Goal: Information Seeking & Learning: Find specific fact

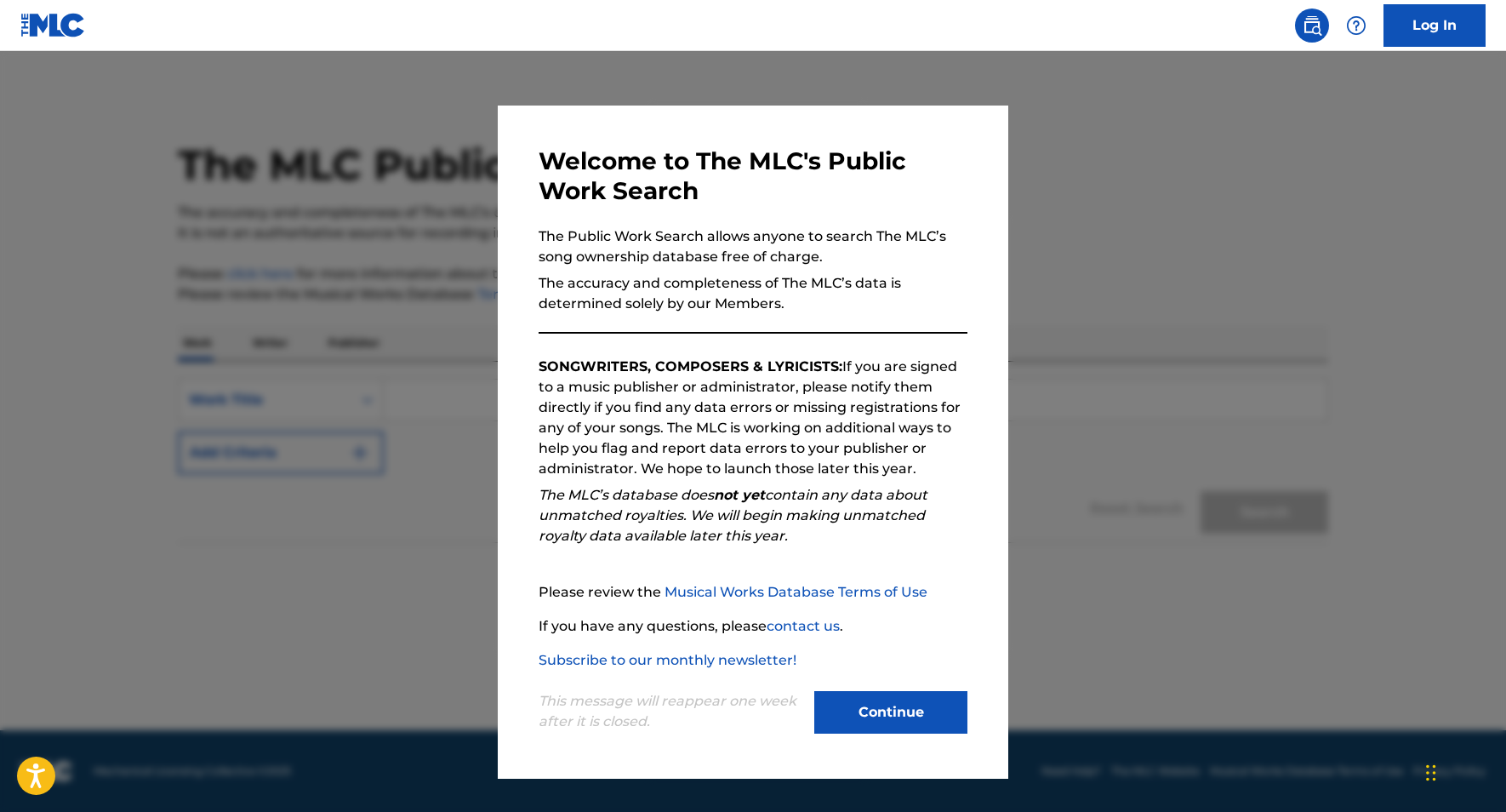
click at [861, 698] on button "Continue" at bounding box center [891, 712] width 153 height 43
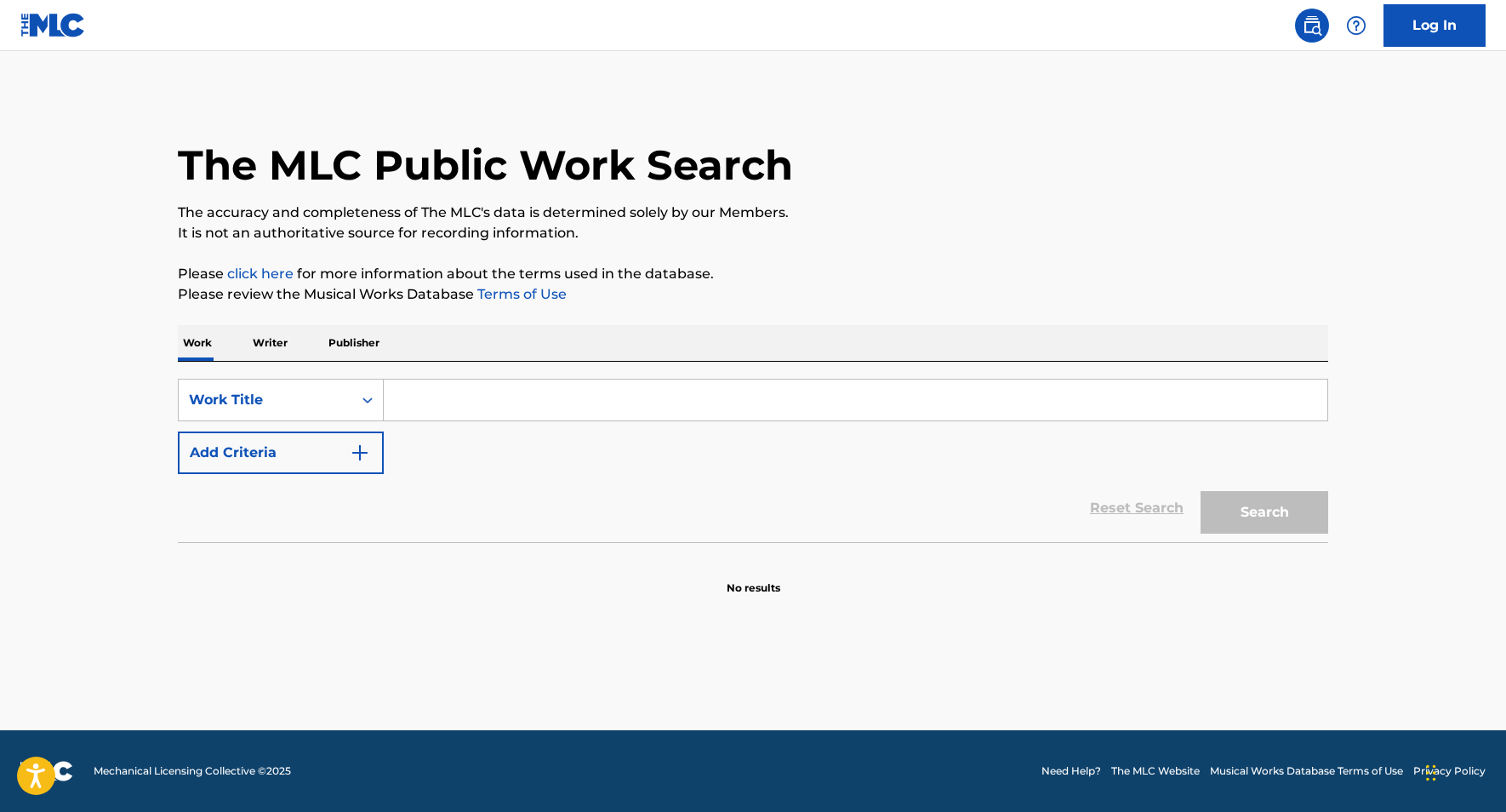
click at [421, 401] on input "Search Form" at bounding box center [856, 399] width 943 height 41
paste input "CUANDO EL BAJO SUENA"
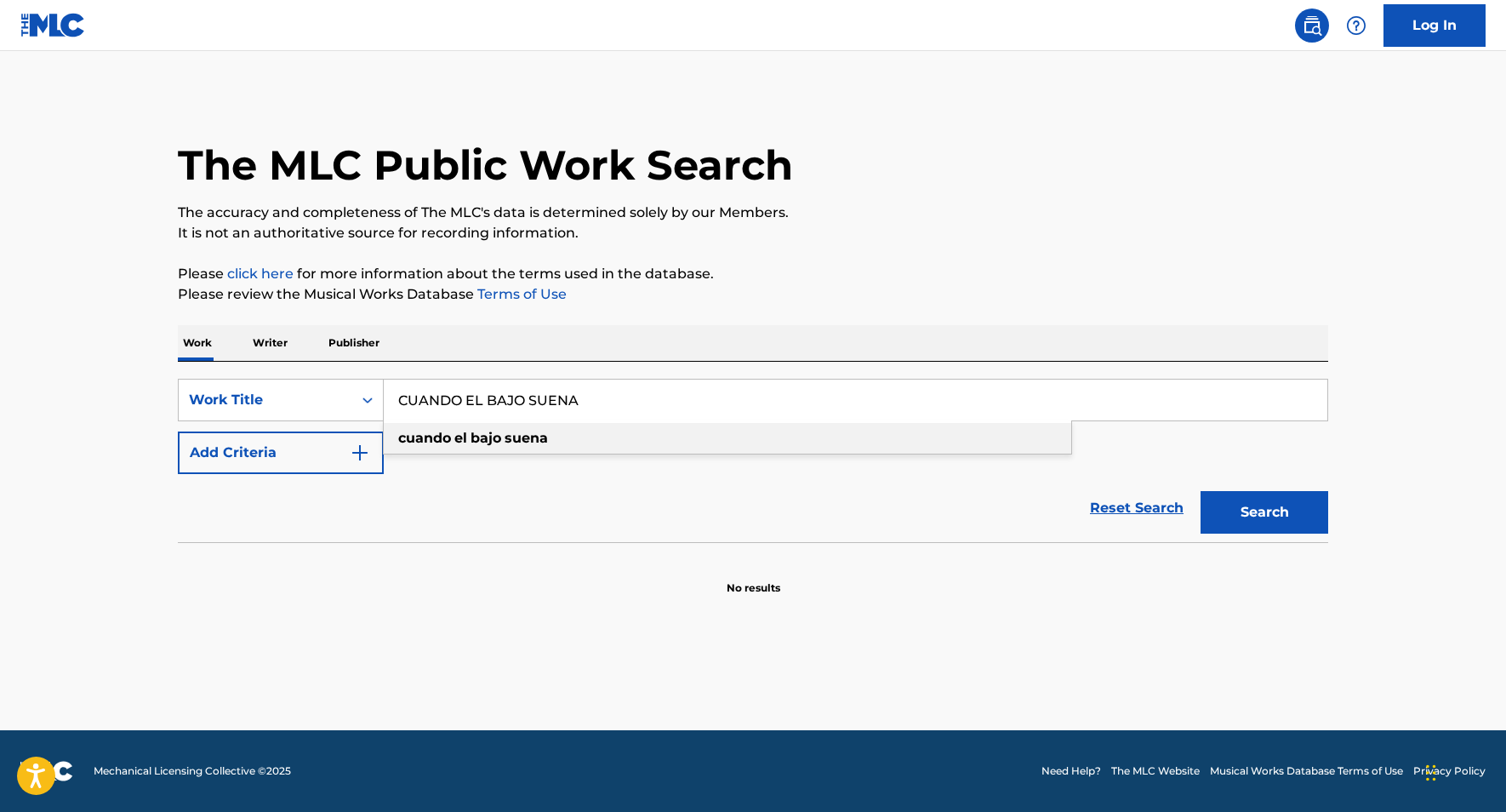
type input "CUANDO EL BAJO SUENA"
click at [425, 435] on strong "cuando" at bounding box center [424, 438] width 53 height 16
click at [1238, 505] on button "Search" at bounding box center [1264, 511] width 128 height 43
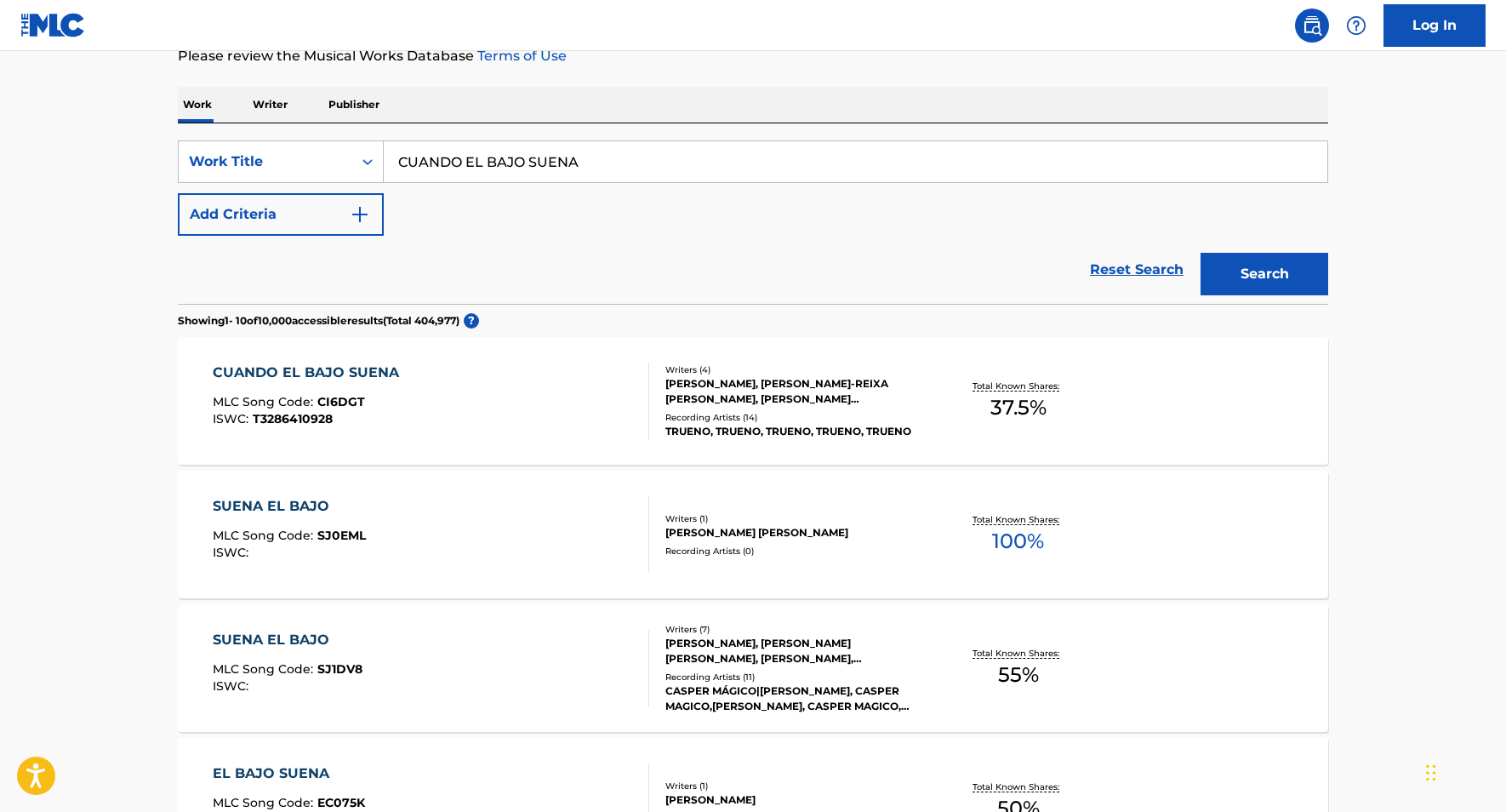
scroll to position [241, 0]
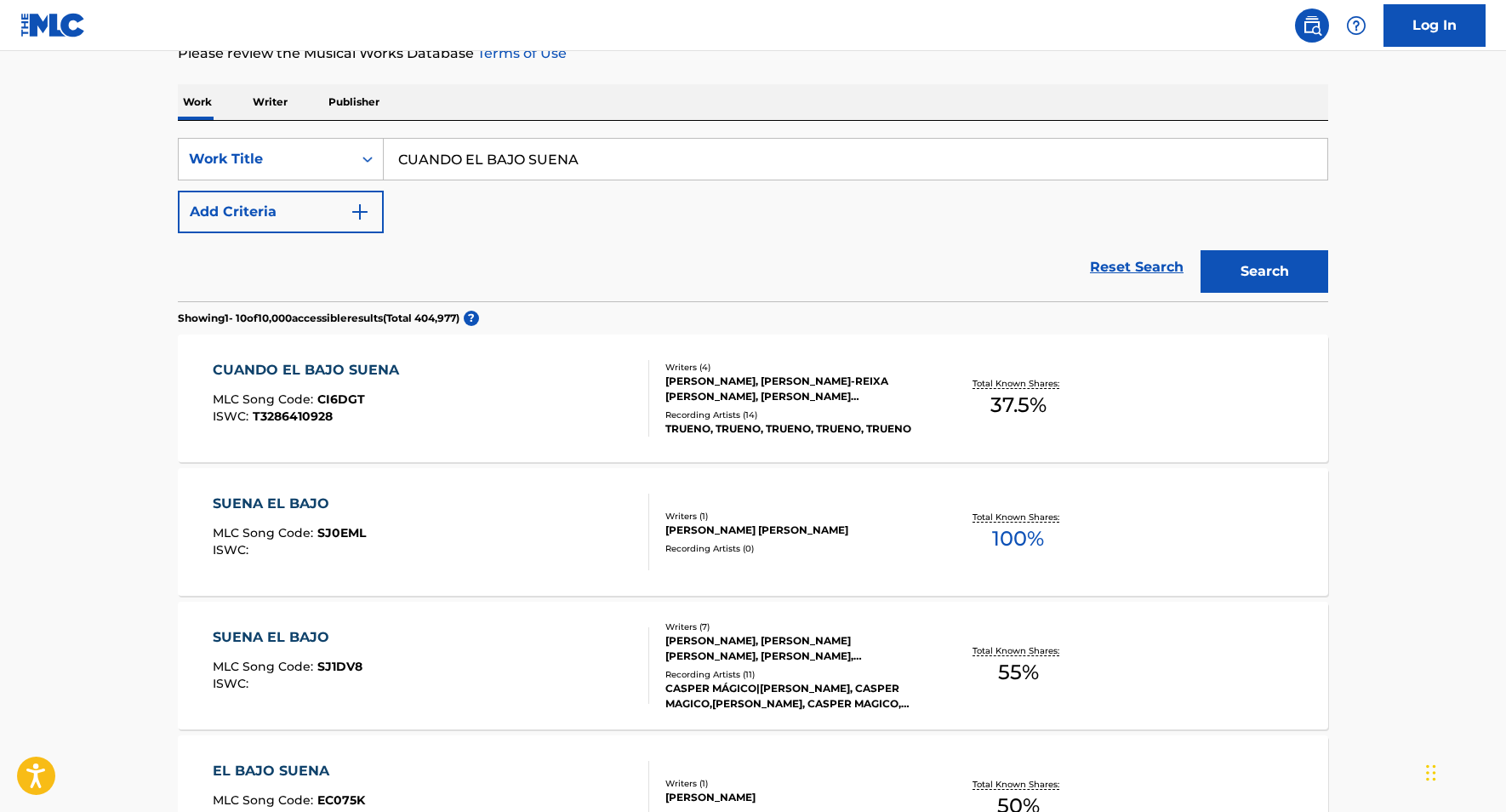
click at [329, 371] on div "CUANDO EL BAJO SUENA" at bounding box center [310, 371] width 195 height 21
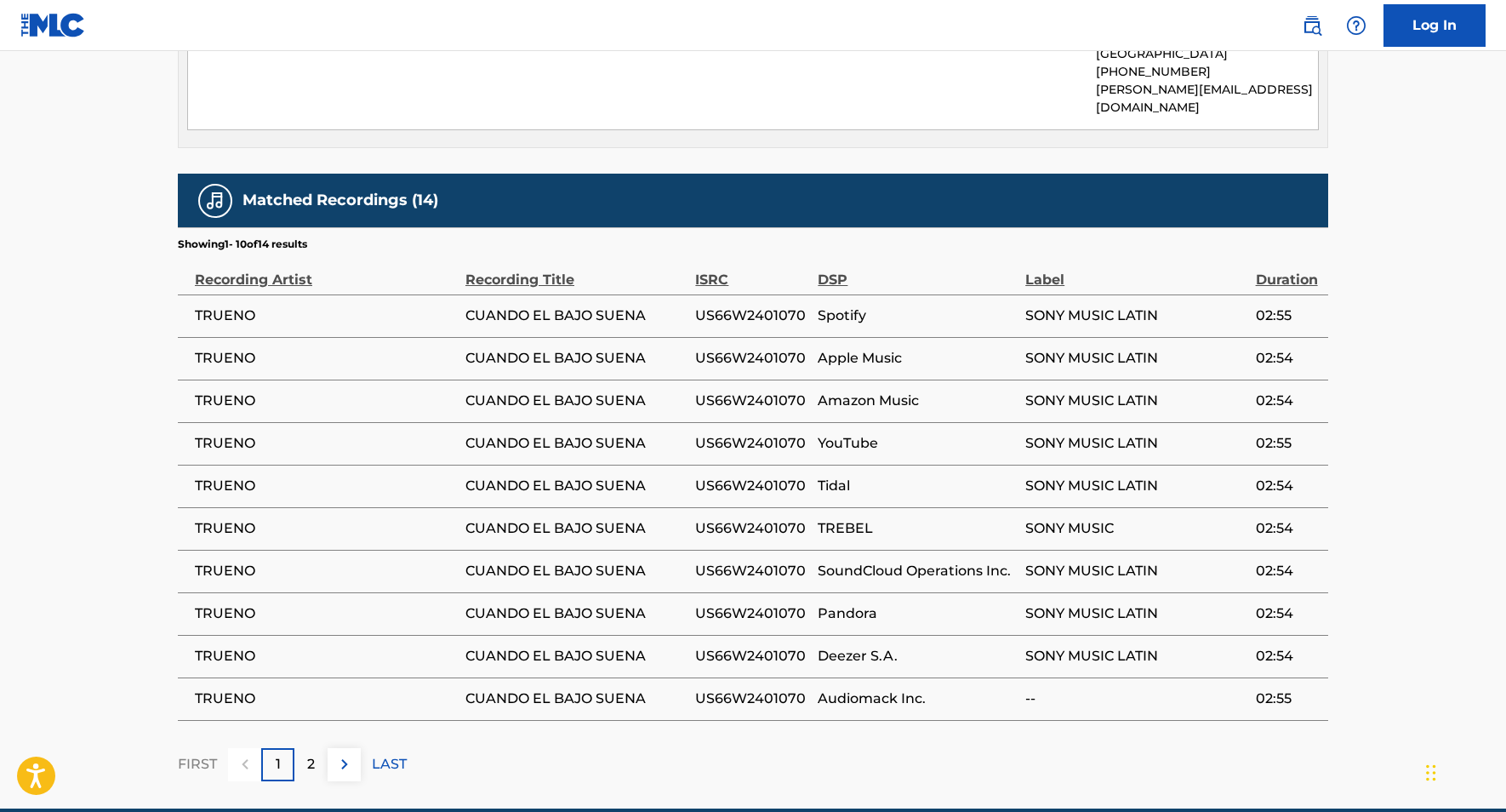
scroll to position [1540, 0]
